Goal: Information Seeking & Learning: Learn about a topic

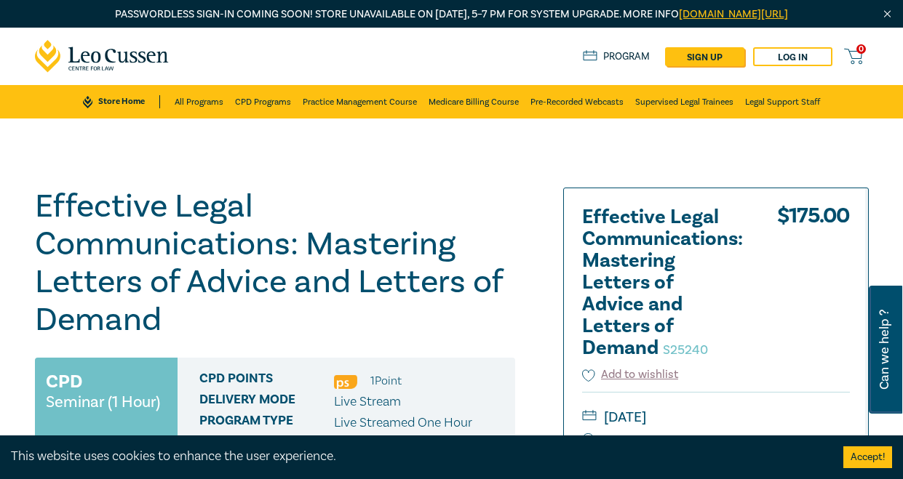
click at [281, 2] on div "Passwordless sign-in coming soon! Store unavailable on 2nd Sept, 5–7 PM for sys…" at bounding box center [451, 14] width 903 height 28
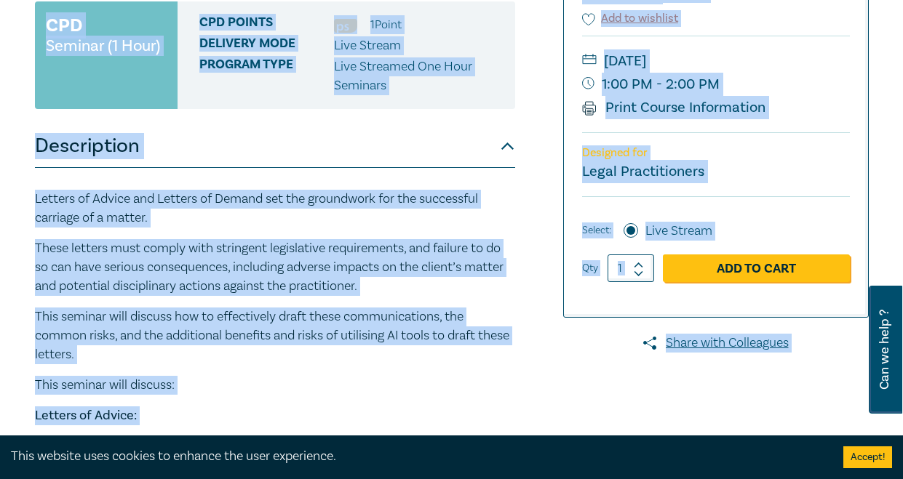
scroll to position [219, 0]
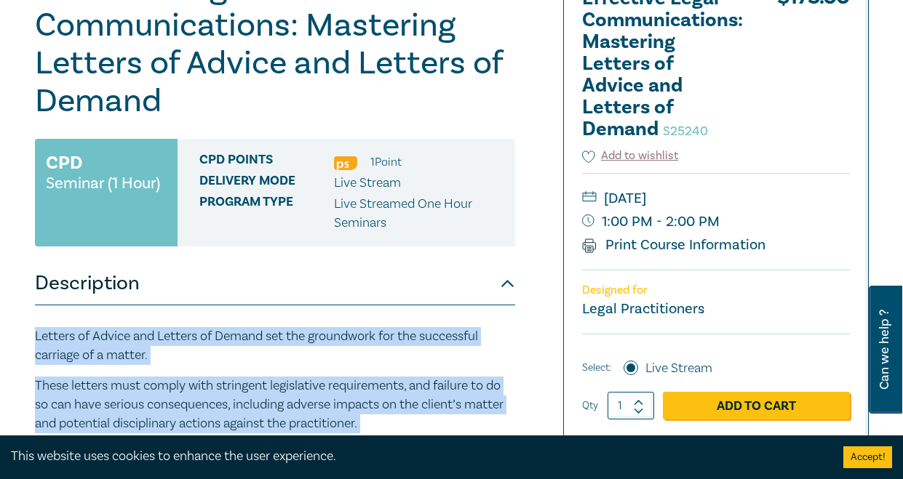
drag, startPoint x: 299, startPoint y: 271, endPoint x: 23, endPoint y: 335, distance: 283.5
click at [18, 335] on div "Effective Legal Communications: Mastering Letters of Advice and Letters of Dema…" at bounding box center [451, 406] width 903 height 1013
drag, startPoint x: 23, startPoint y: 335, endPoint x: 133, endPoint y: 350, distance: 111.6
copy div "Letters of Advice and Letters of Demand set the groundwork for the successful c…"
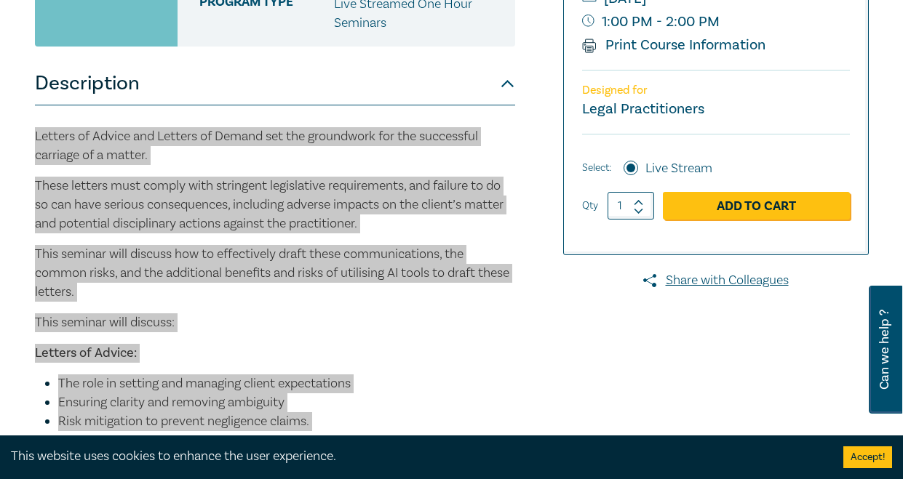
scroll to position [655, 0]
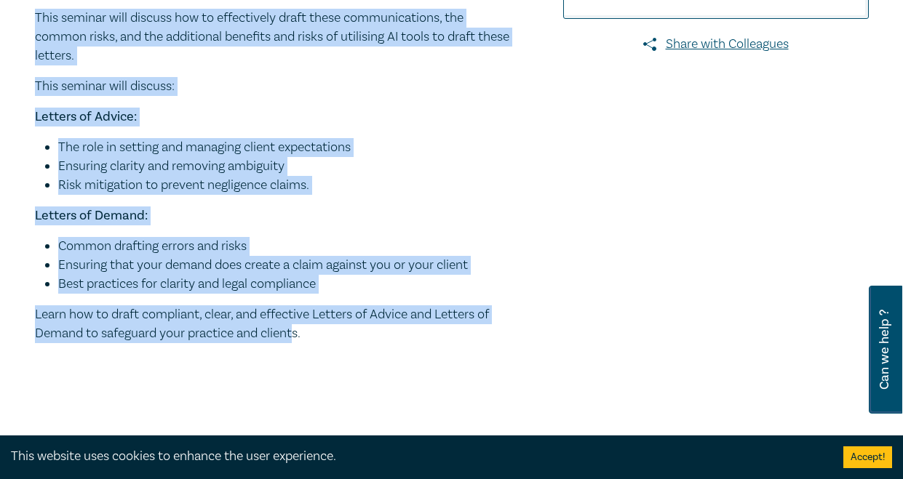
click at [282, 334] on p "Learn how to draft compliant, clear, and effective Letters of Advice and Letter…" at bounding box center [275, 324] width 480 height 38
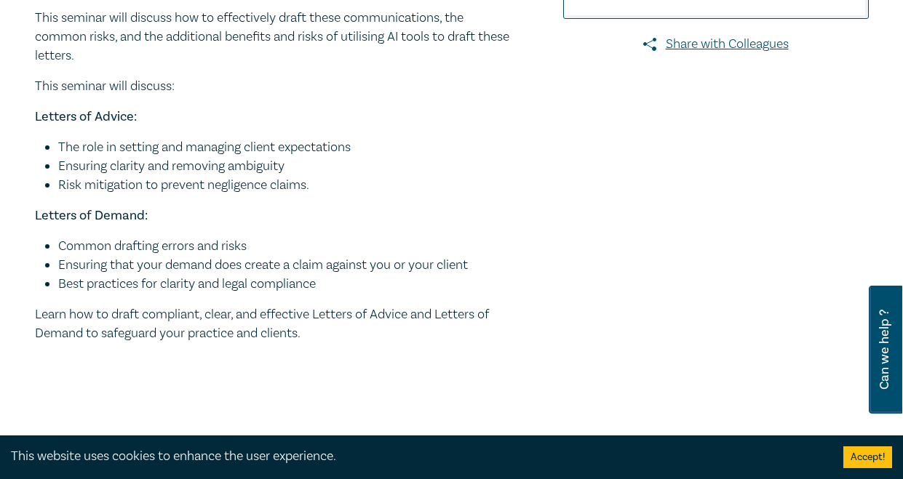
click at [329, 354] on div "Letters of Advice and Letters of Demand set the groundwork for the successful c…" at bounding box center [275, 132] width 480 height 483
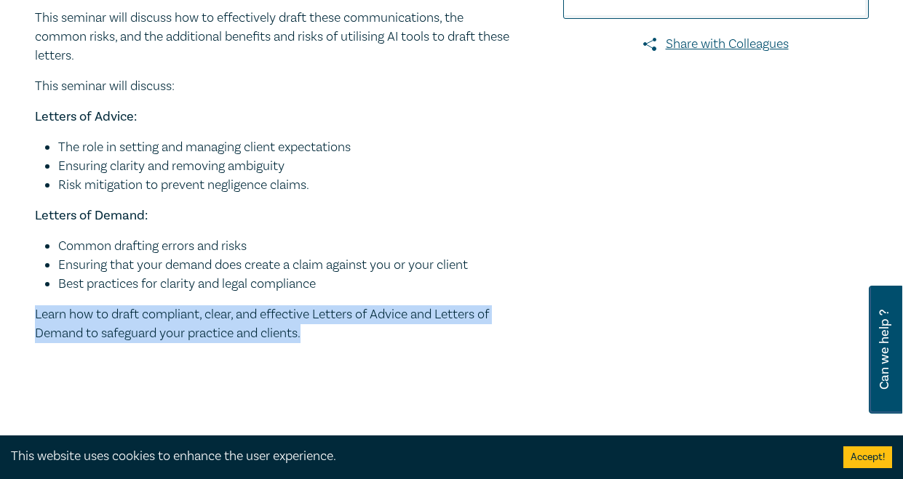
drag, startPoint x: 308, startPoint y: 340, endPoint x: 10, endPoint y: 317, distance: 299.1
drag, startPoint x: 10, startPoint y: 317, endPoint x: 124, endPoint y: 331, distance: 114.3
copy p "Learn how to draft compliant, clear, and effective Letters of Advice and Letter…"
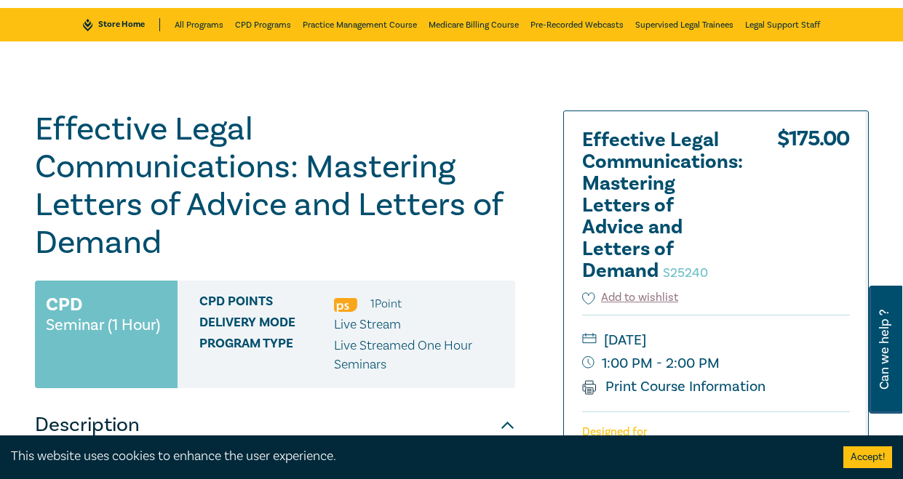
scroll to position [73, 0]
